Goal: Information Seeking & Learning: Learn about a topic

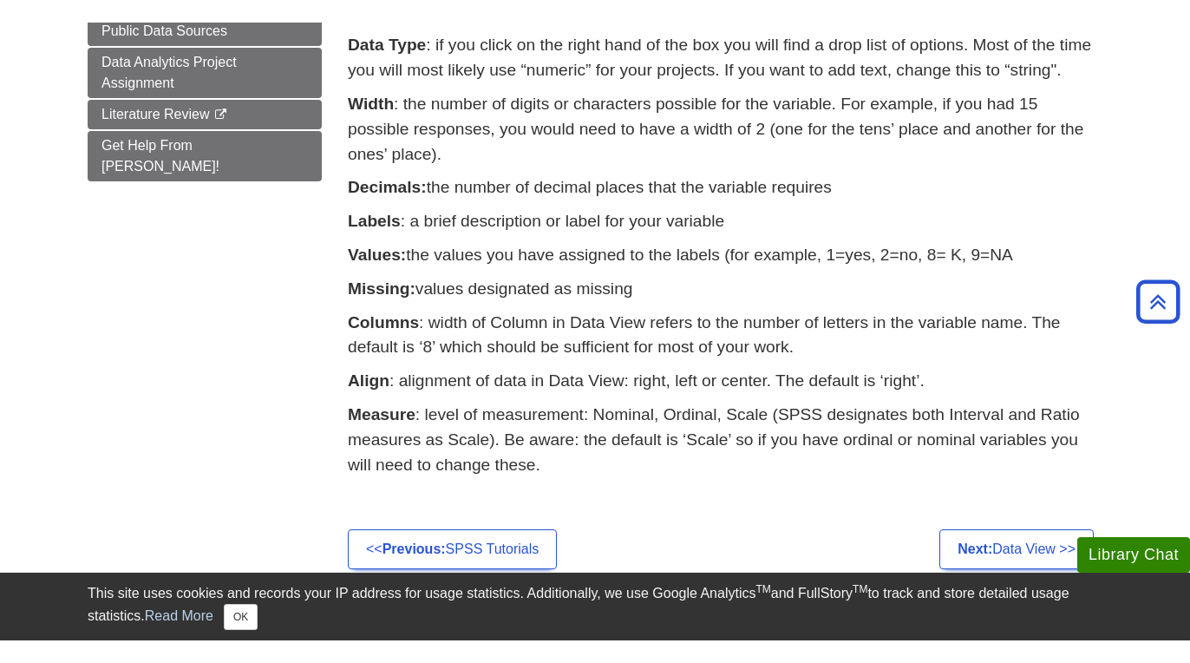
scroll to position [607, 0]
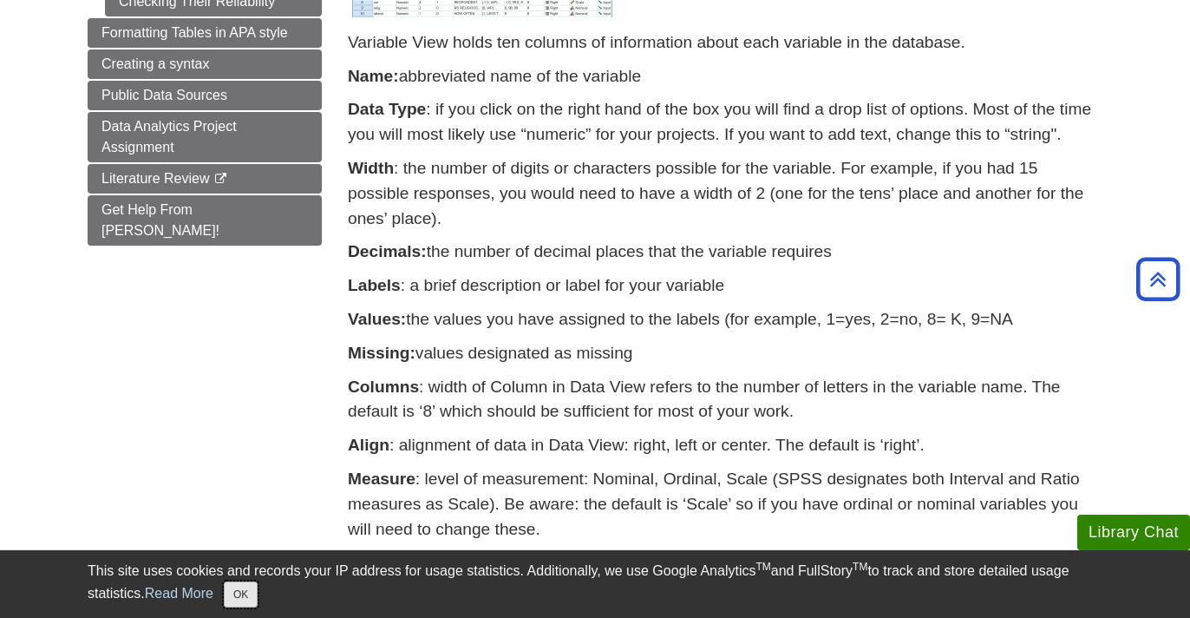
click at [234, 596] on button "OK" at bounding box center [241, 594] width 34 height 26
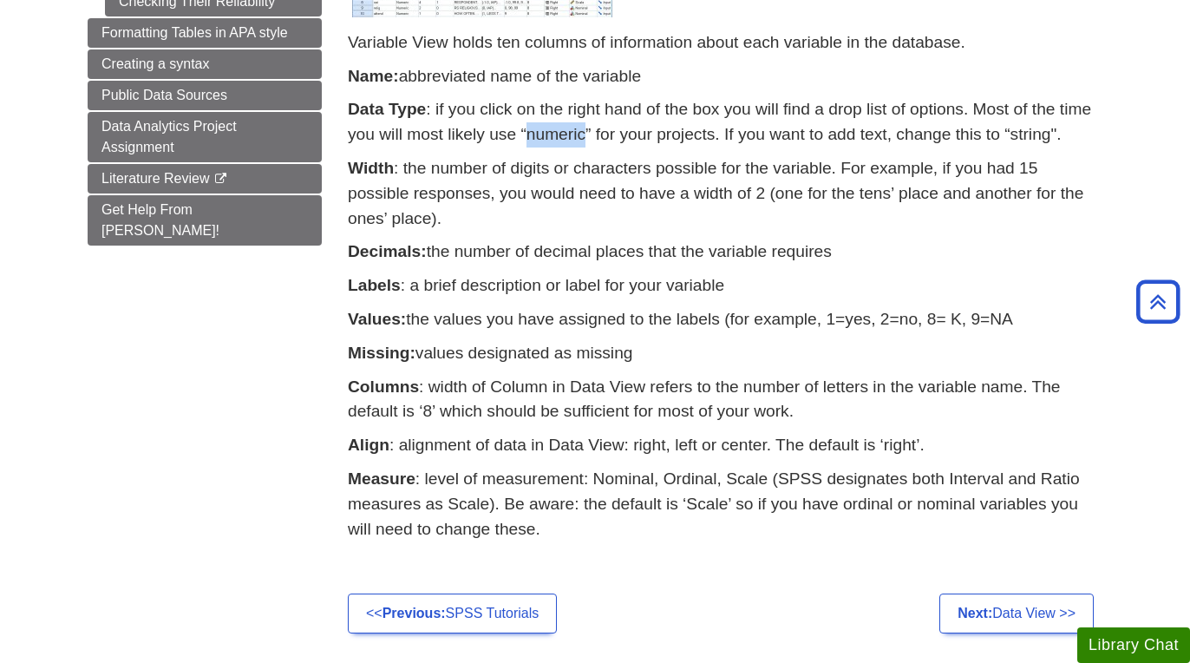
drag, startPoint x: 526, startPoint y: 135, endPoint x: 587, endPoint y: 132, distance: 61.7
click at [587, 132] on p "Data Type : if you click on the right hand of the box you will find a drop list…" at bounding box center [725, 122] width 755 height 50
click at [533, 134] on p "Data Type : if you click on the right hand of the box you will find a drop list…" at bounding box center [725, 122] width 755 height 50
drag, startPoint x: 519, startPoint y: 134, endPoint x: 592, endPoint y: 132, distance: 73.7
click at [592, 132] on p "Data Type : if you click on the right hand of the box you will find a drop list…" at bounding box center [725, 122] width 755 height 50
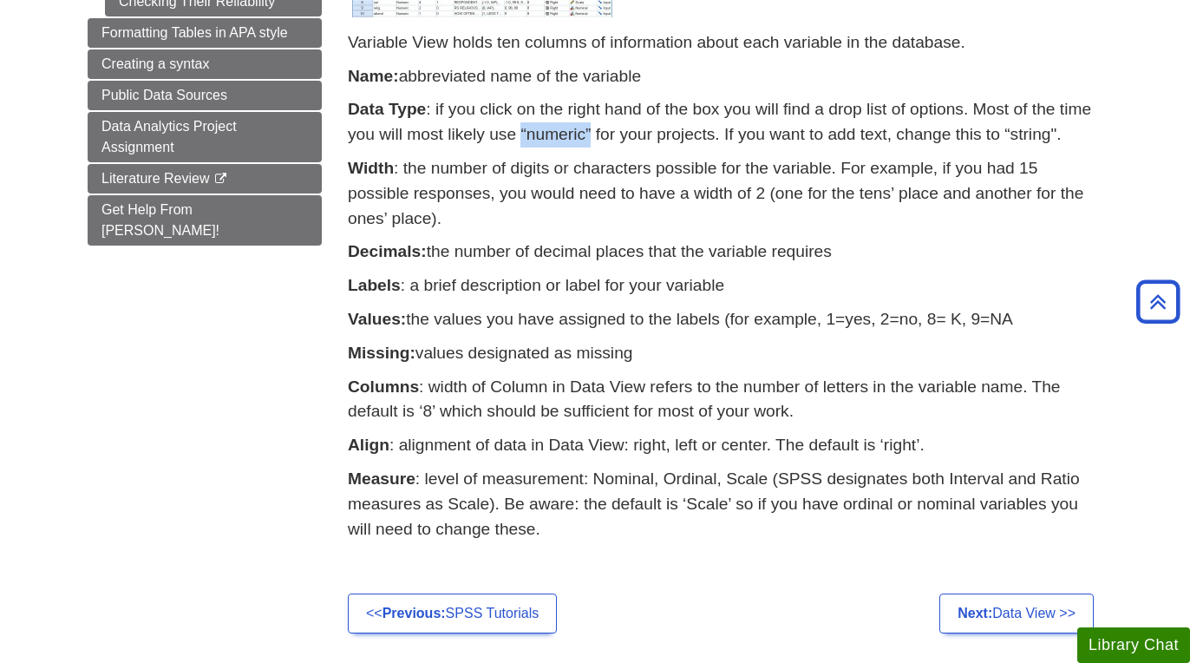
copy p "“numeric”"
drag, startPoint x: 1010, startPoint y: 134, endPoint x: 1085, endPoint y: 134, distance: 75.5
click at [1085, 134] on p "Data Type : if you click on the right hand of the box you will find a drop list…" at bounding box center [725, 122] width 755 height 50
copy p "string"."
drag, startPoint x: 677, startPoint y: 353, endPoint x: 422, endPoint y: 361, distance: 255.1
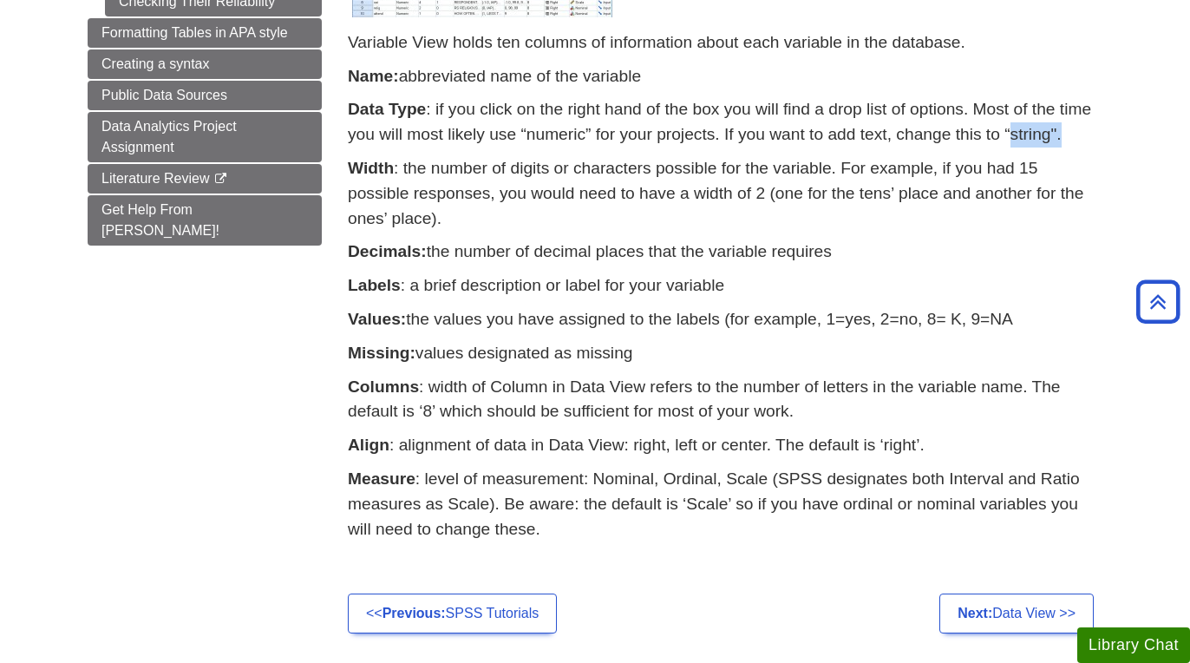
click at [422, 361] on p "Missing: values designated as missing" at bounding box center [725, 353] width 755 height 25
copy p "values designated as missing"
click at [666, 242] on p "Decimals: the number of decimal places that the variable requires" at bounding box center [725, 251] width 755 height 25
drag, startPoint x: 410, startPoint y: 319, endPoint x: 1023, endPoint y: 314, distance: 613.2
click at [1035, 311] on p "Values: the values you have assigned to the labels (for example, 1=yes, 2=no, 8…" at bounding box center [725, 319] width 755 height 25
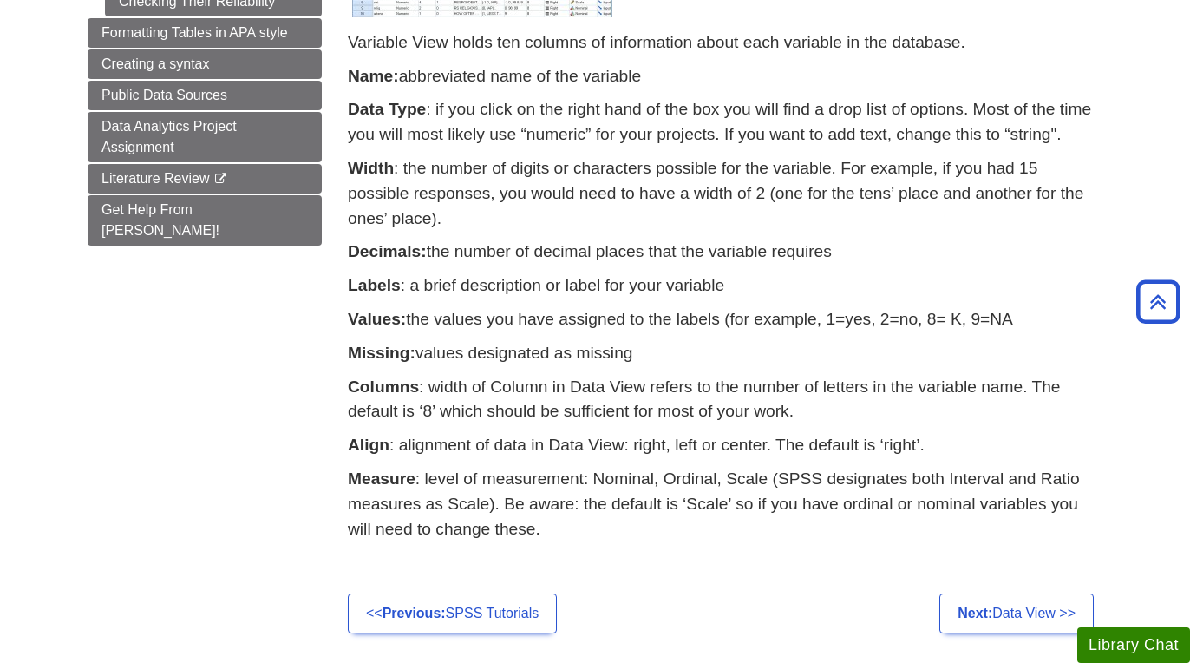
copy p "the values you have assigned to the labels (for example, 1=yes, 2=no, 8= K, 9=NA"
click at [343, 472] on div "Contains a description of each of the variables in your database. Let’s look at…" at bounding box center [725, 130] width 781 height 911
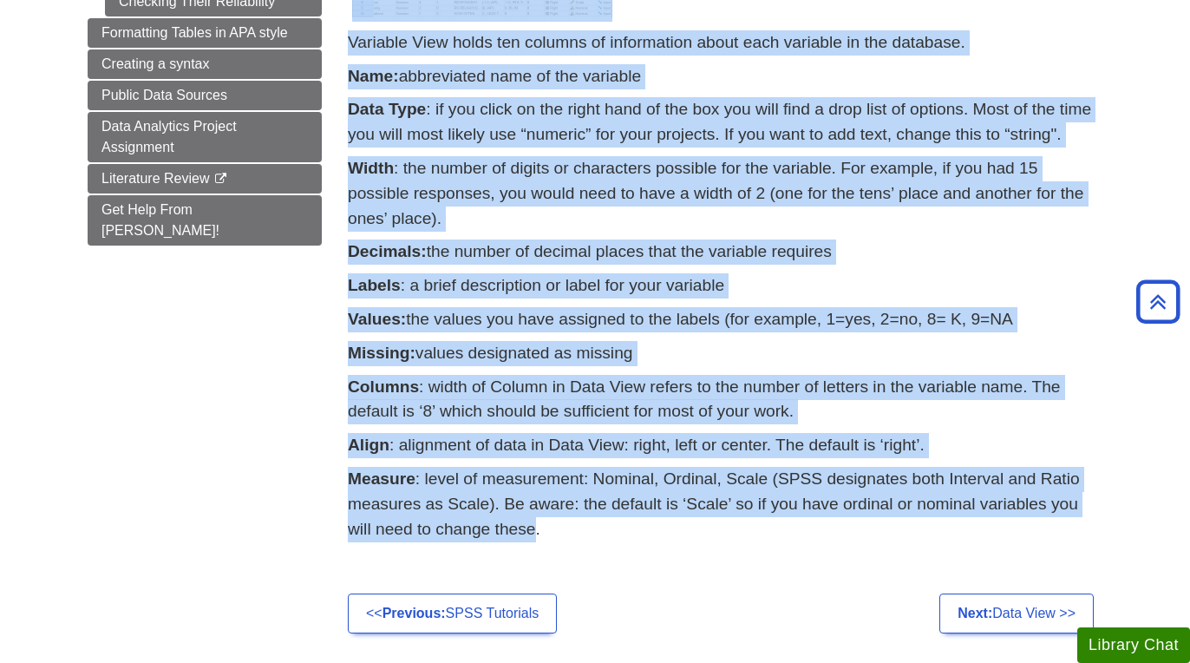
drag, startPoint x: 343, startPoint y: 474, endPoint x: 533, endPoint y: 530, distance: 197.1
click at [533, 530] on div "Contains a description of each of the variables in your database. Let’s look at…" at bounding box center [725, 130] width 781 height 911
click at [533, 530] on p "Measure : level of measurement: Nominal, Ordinal, Scale (SPSS designates both I…" at bounding box center [725, 504] width 755 height 75
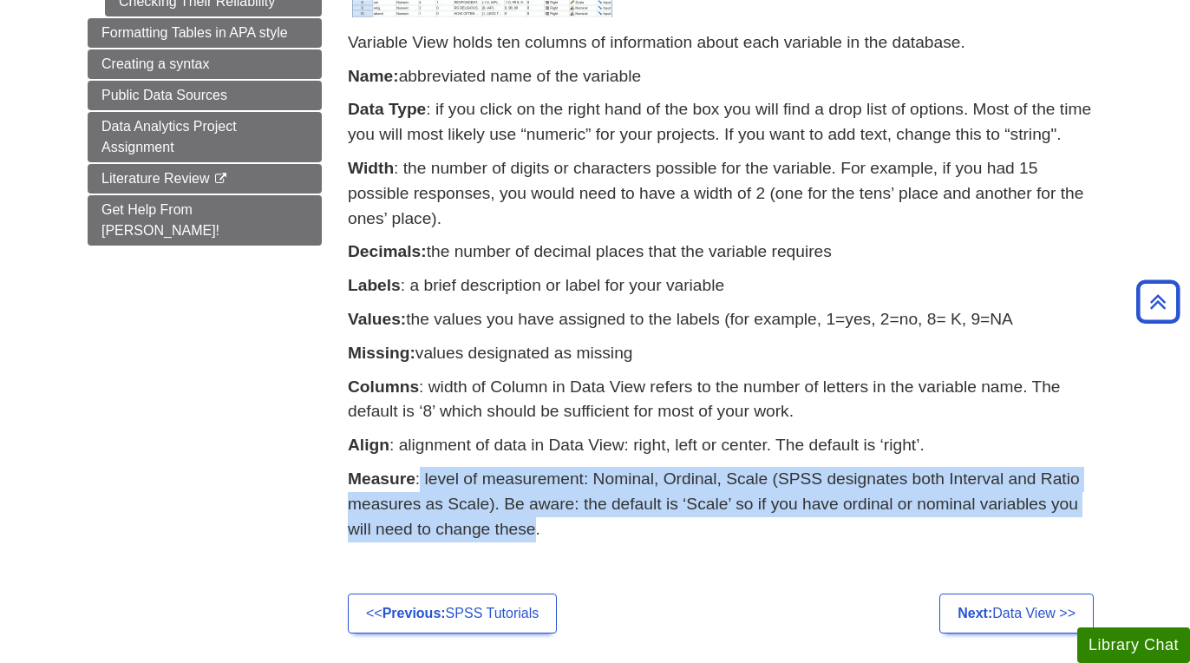
drag, startPoint x: 537, startPoint y: 532, endPoint x: 418, endPoint y: 481, distance: 129.0
click at [418, 481] on p "Measure : level of measurement: Nominal, Ordinal, Scale (SPSS designates both I…" at bounding box center [725, 504] width 755 height 75
copy p "level of measurement: Nominal, Ordinal, Scale (SPSS designates both Interval an…"
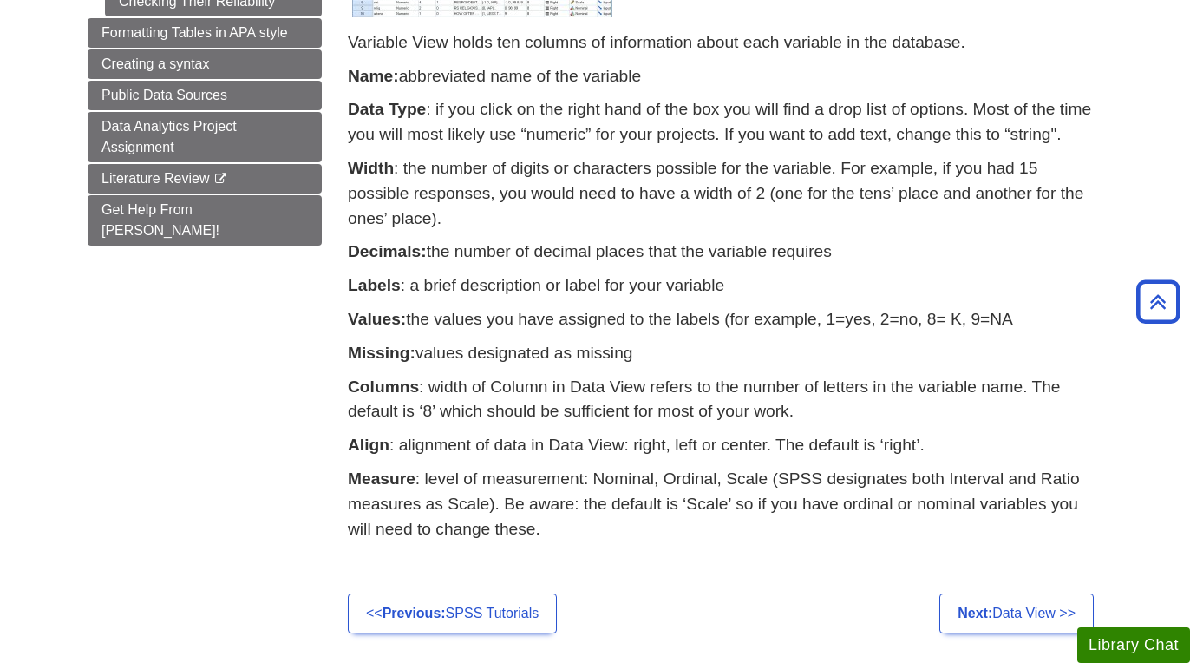
click at [652, 356] on p "Missing: values designated as missing" at bounding box center [725, 353] width 755 height 25
drag, startPoint x: 413, startPoint y: 322, endPoint x: 1056, endPoint y: 322, distance: 642.7
click at [1056, 322] on p "Values: the values you have assigned to the labels (for example, 1=yes, 2=no, 8…" at bounding box center [725, 319] width 755 height 25
copy p "the values you have assigned to the labels (for example, 1=yes, 2=no, 8= K, 9=NA"
drag, startPoint x: 402, startPoint y: 77, endPoint x: 666, endPoint y: 56, distance: 265.4
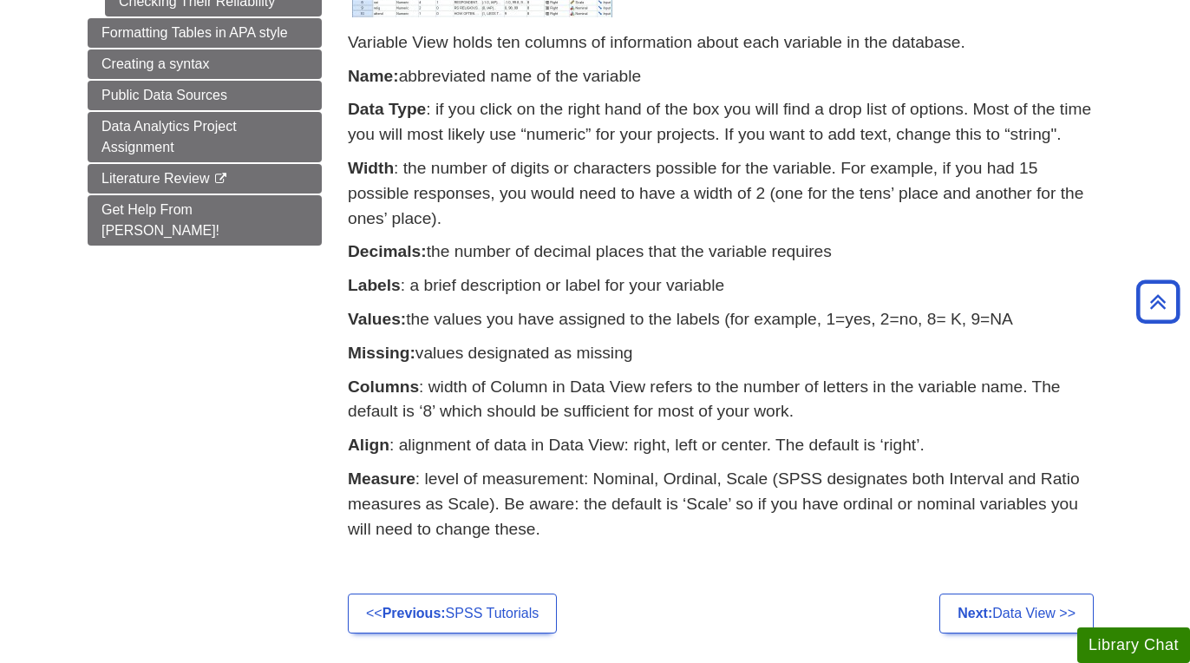
click at [666, 56] on div "Variable View holds ten columns of information about each variable in the datab…" at bounding box center [725, 290] width 755 height 520
copy p "abbreviated name of the variable"
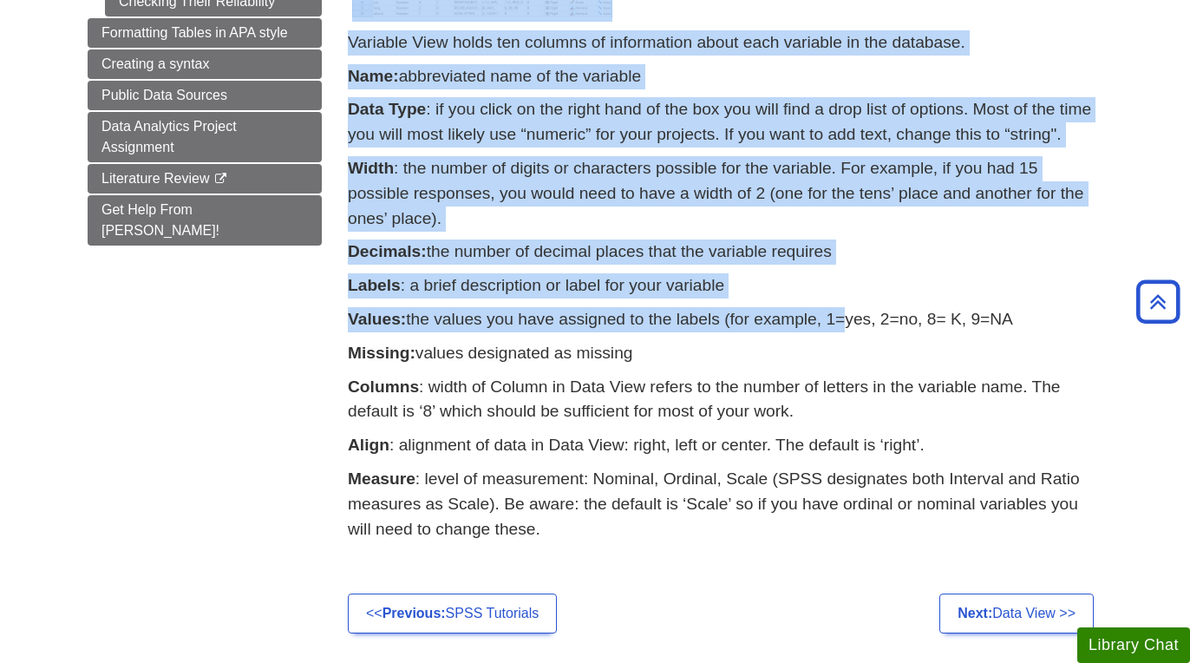
drag, startPoint x: 347, startPoint y: 317, endPoint x: 845, endPoint y: 302, distance: 498.1
click at [845, 302] on div "Contains a description of each of the variables in your database. Let’s look at…" at bounding box center [725, 130] width 781 height 911
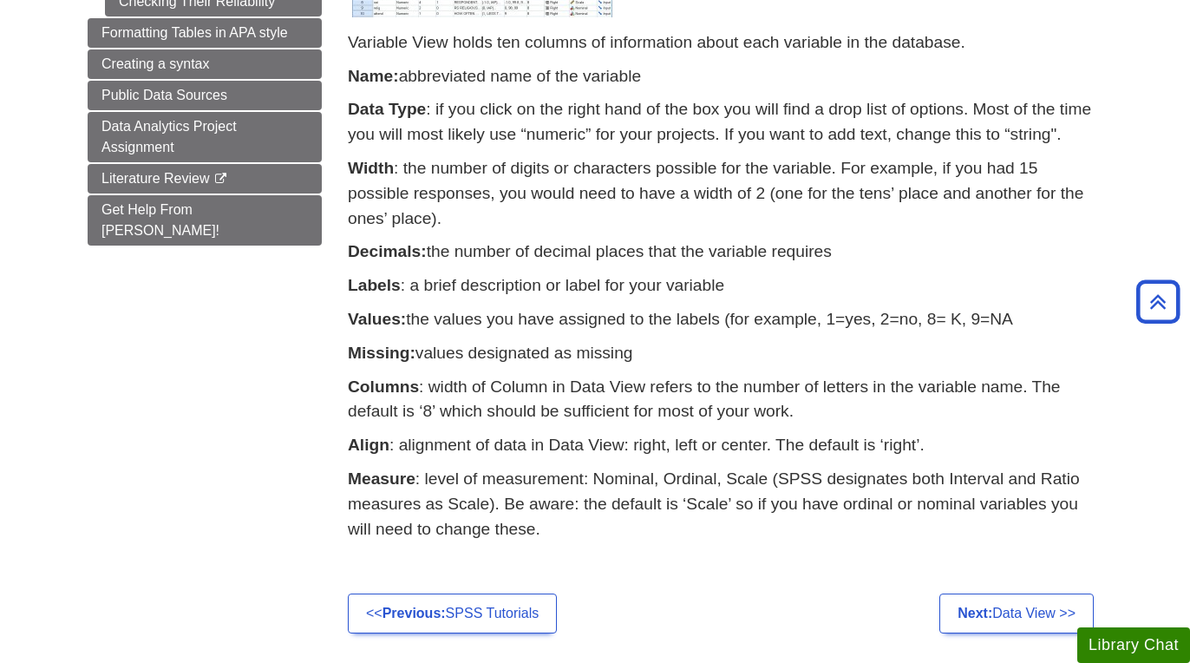
drag, startPoint x: 968, startPoint y: 327, endPoint x: 992, endPoint y: 314, distance: 27.6
click at [969, 326] on p "Values: the values you have assigned to the labels (for example, 1=yes, 2=no, 8…" at bounding box center [725, 319] width 755 height 25
drag, startPoint x: 1027, startPoint y: 320, endPoint x: 352, endPoint y: 324, distance: 674.8
click at [352, 324] on p "Values: the values you have assigned to the labels (for example, 1=yes, 2=no, 8…" at bounding box center [725, 319] width 755 height 25
copy p "Values: the values you have assigned to the labels (for example, 1=yes, 2=no, 8…"
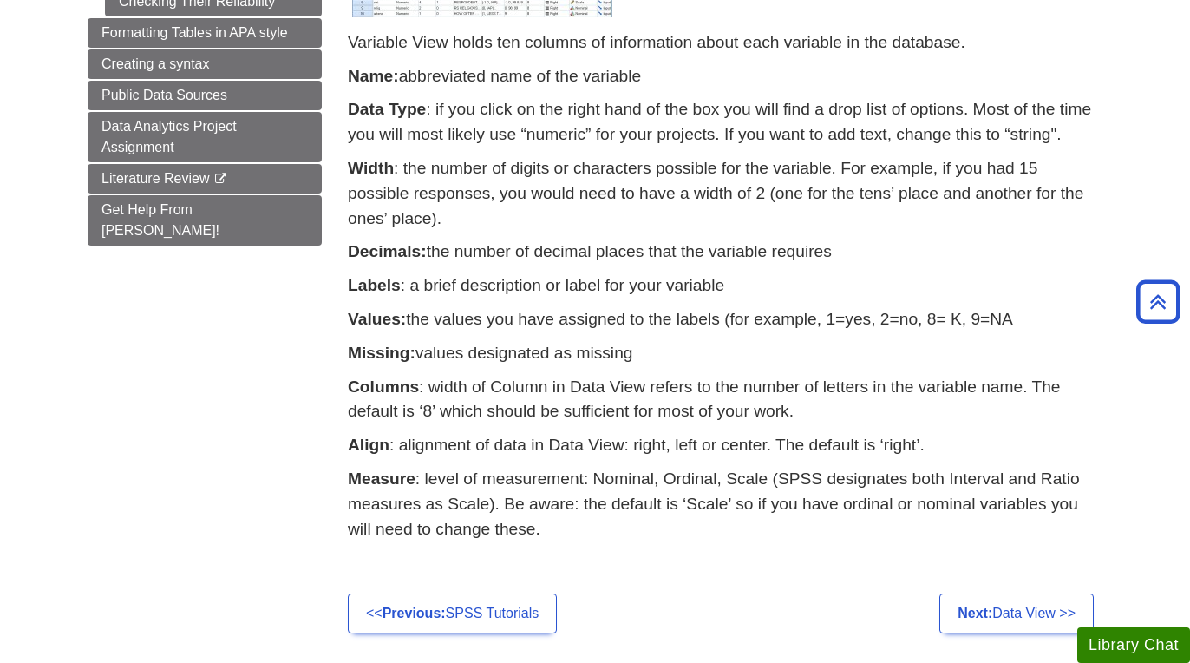
click at [423, 243] on strong "Decimals:" at bounding box center [387, 251] width 79 height 18
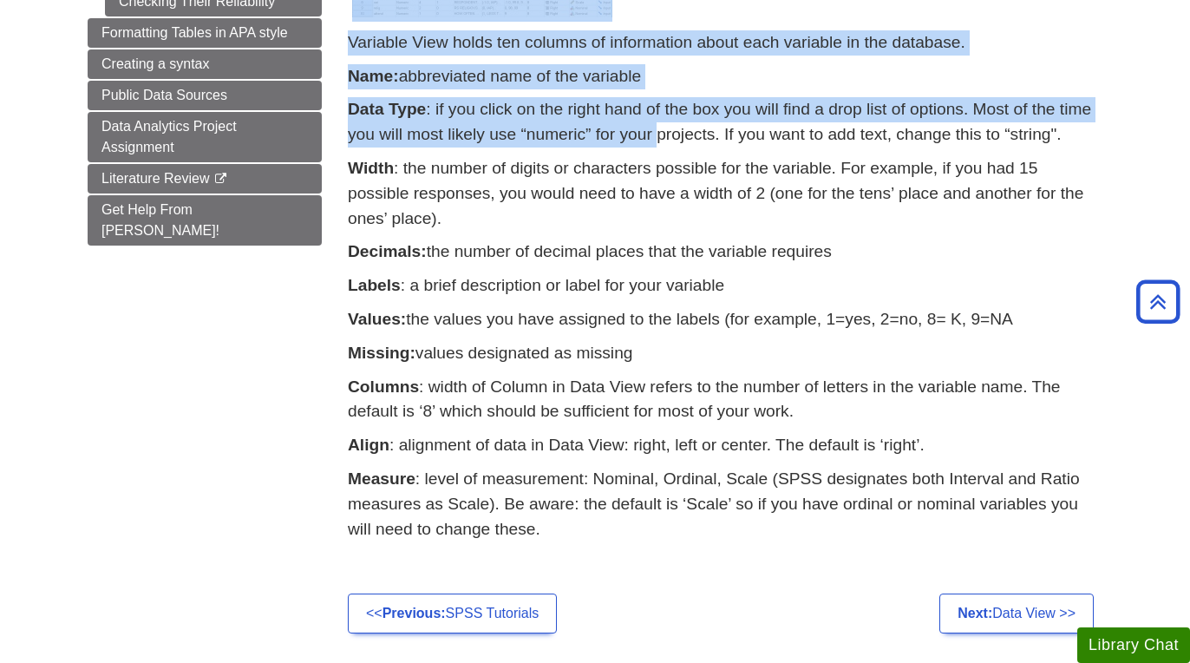
drag, startPoint x: 345, startPoint y: 107, endPoint x: 661, endPoint y: 141, distance: 317.5
click at [661, 141] on div "Contains a description of each of the variables in your database. Let’s look at…" at bounding box center [725, 130] width 781 height 911
click at [661, 141] on p "Data Type : if you click on the right hand of the box you will find a drop list…" at bounding box center [725, 122] width 755 height 50
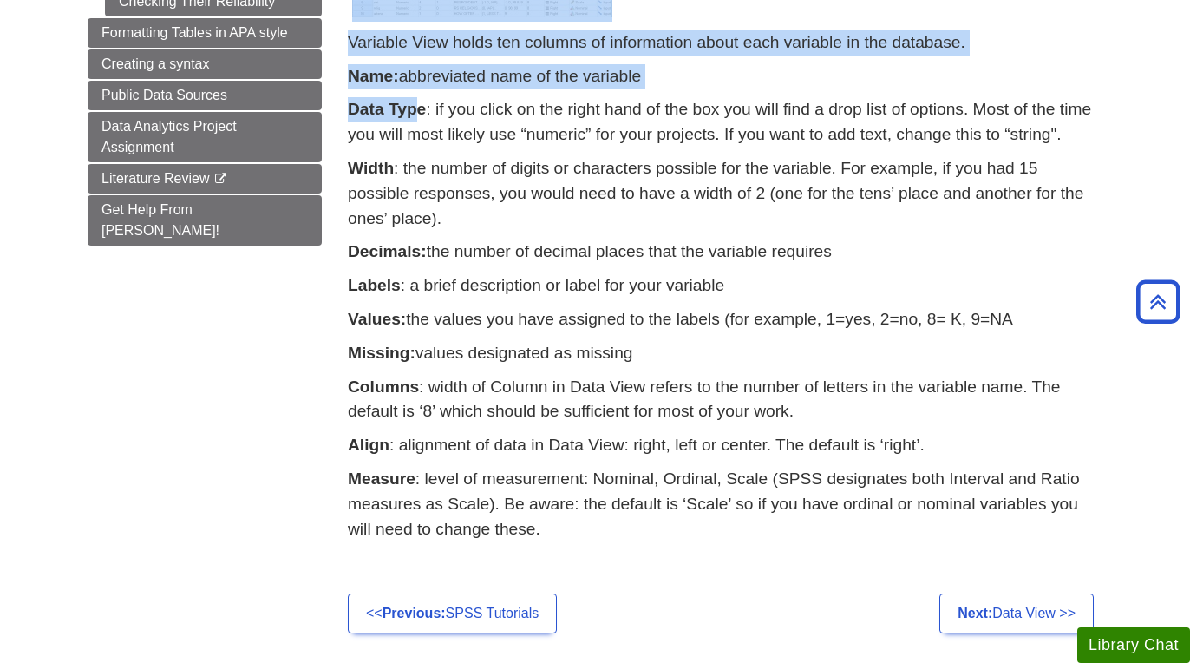
drag, startPoint x: 344, startPoint y: 109, endPoint x: 415, endPoint y: 120, distance: 71.0
click at [415, 120] on div "Contains a description of each of the variables in your database. Let’s look at…" at bounding box center [725, 130] width 781 height 911
click at [415, 120] on p "Data Type : if you click on the right hand of the box you will find a drop list…" at bounding box center [725, 122] width 755 height 50
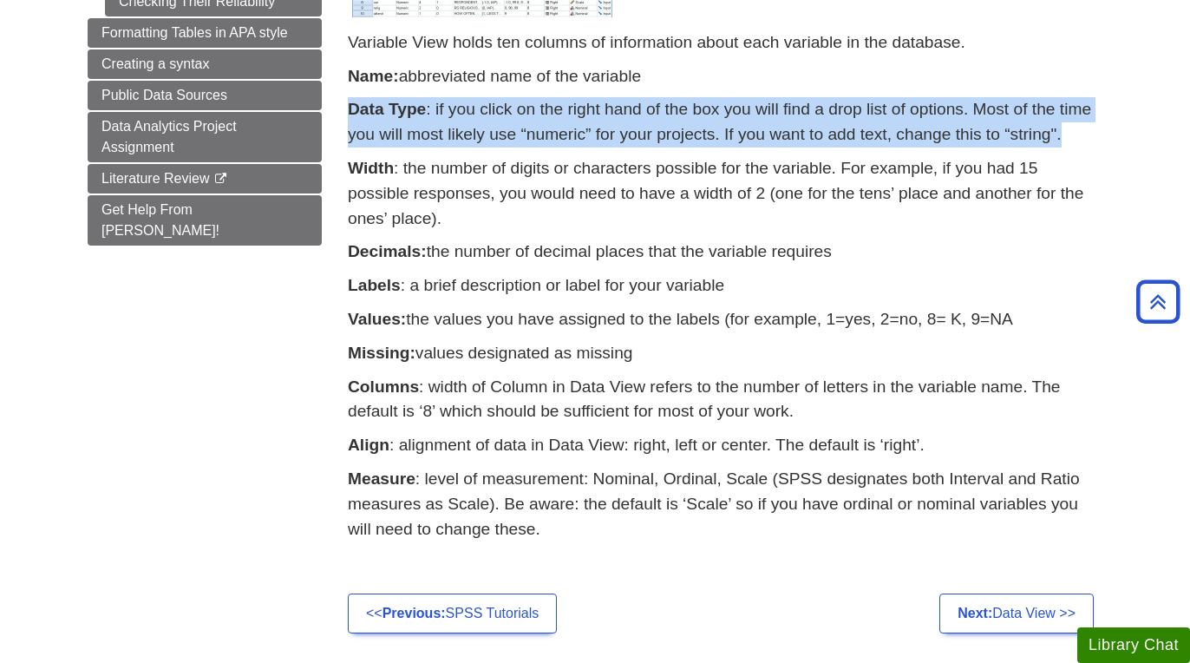
drag, startPoint x: 349, startPoint y: 110, endPoint x: 1079, endPoint y: 131, distance: 730.6
click at [1079, 131] on p "Data Type : if you click on the right hand of the box you will find a drop list…" at bounding box center [725, 122] width 755 height 50
copy p "Data Type : if you click on the right hand of the box you will find a drop list…"
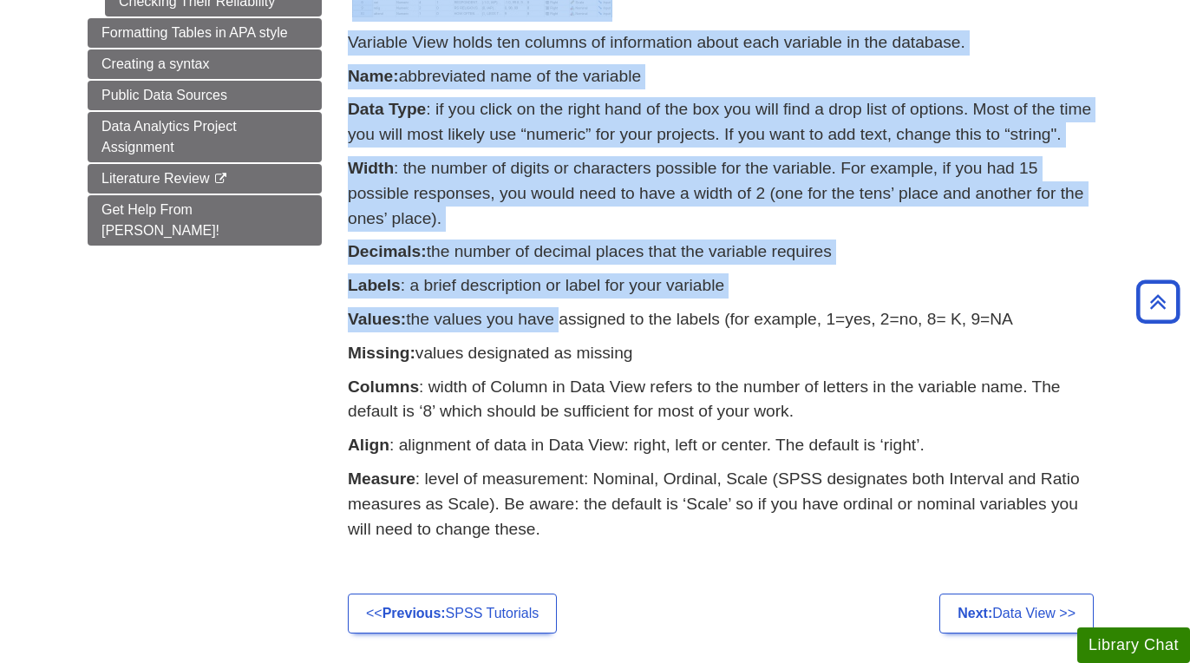
drag, startPoint x: 347, startPoint y: 317, endPoint x: 558, endPoint y: 316, distance: 210.8
click at [558, 316] on div "Contains a description of each of the variables in your database. Let’s look at…" at bounding box center [725, 130] width 781 height 911
click at [558, 316] on p "Values: the values you have assigned to the labels (for example, 1=yes, 2=no, 8…" at bounding box center [725, 319] width 755 height 25
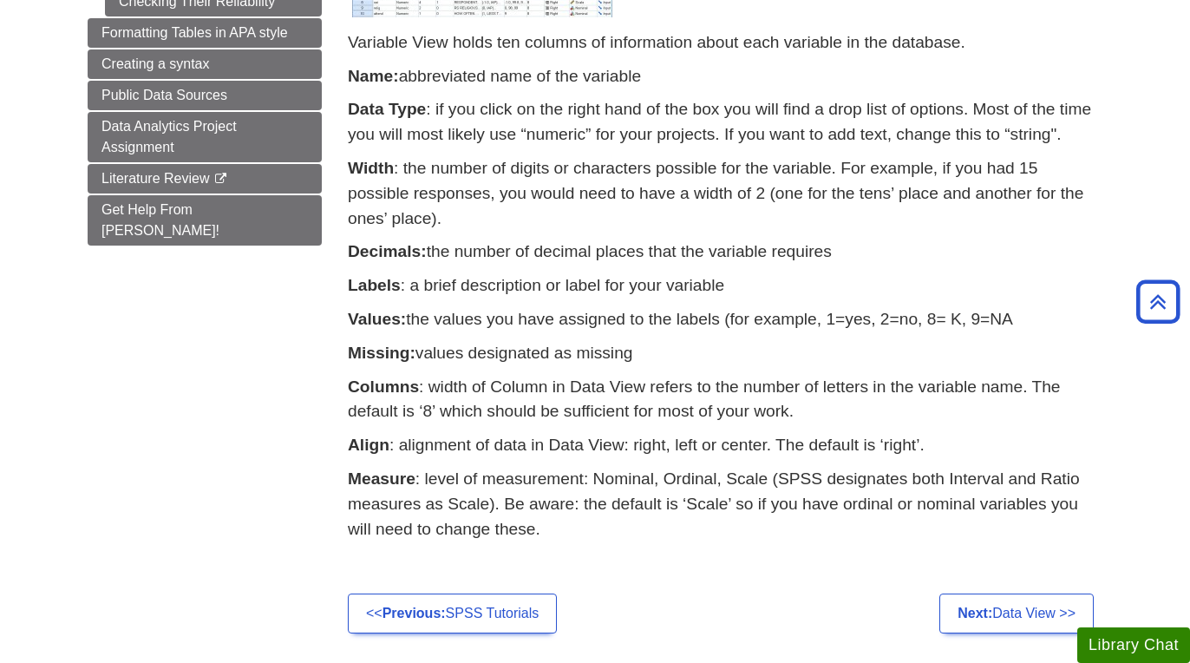
drag, startPoint x: 1044, startPoint y: 317, endPoint x: 350, endPoint y: 317, distance: 694.8
click at [350, 317] on p "Values: the values you have assigned to the labels (for example, 1=yes, 2=no, 8…" at bounding box center [725, 319] width 755 height 25
copy p "Values: the values you have assigned to the labels (for example, 1=yes, 2=no, 8…"
drag, startPoint x: 637, startPoint y: 349, endPoint x: 351, endPoint y: 356, distance: 285.4
click at [351, 356] on p "Missing: values designated as missing" at bounding box center [725, 353] width 755 height 25
